Goal: Navigation & Orientation: Find specific page/section

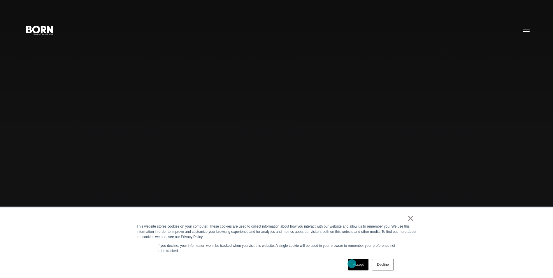
click at [352, 264] on link "Accept" at bounding box center [358, 265] width 21 height 12
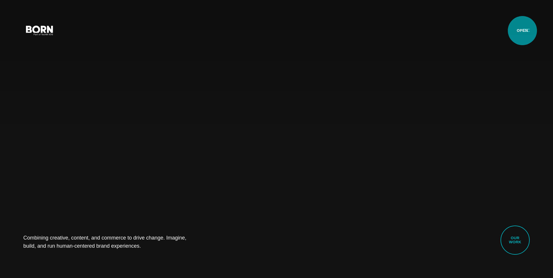
click at [522, 31] on button "Primary Menu" at bounding box center [526, 30] width 14 height 12
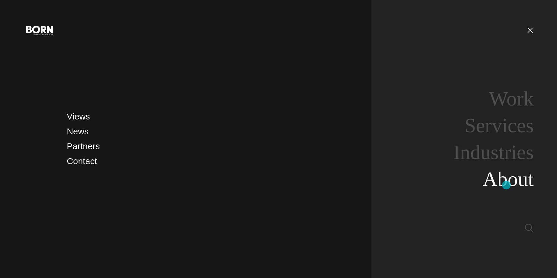
click at [506, 185] on link "About" at bounding box center [508, 179] width 51 height 22
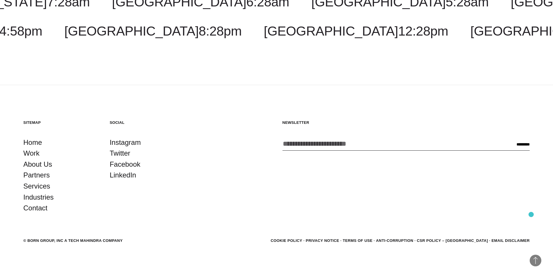
scroll to position [2247, 0]
click at [128, 176] on link "LinkedIn" at bounding box center [123, 174] width 27 height 11
